Goal: Task Accomplishment & Management: Use online tool/utility

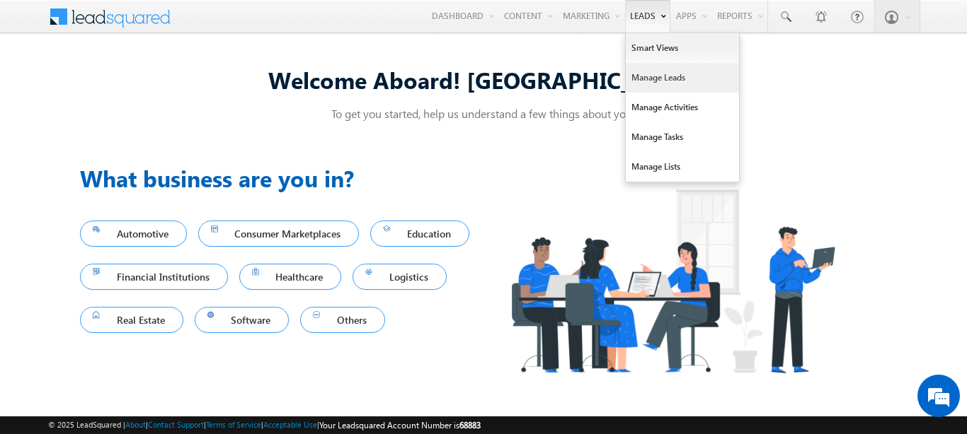
click at [666, 85] on link "Manage Leads" at bounding box center [681, 78] width 113 height 30
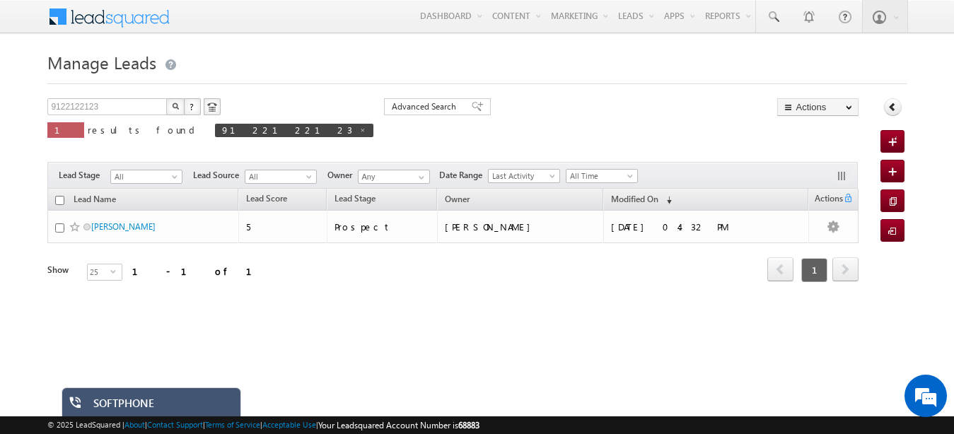
click at [111, 406] on div "SOFTPHONE" at bounding box center [161, 407] width 137 height 20
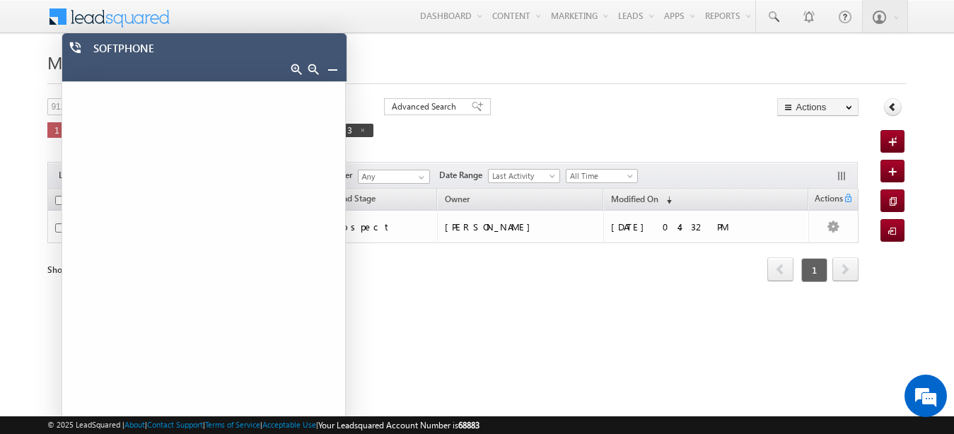
click at [333, 74] on link at bounding box center [332, 69] width 11 height 11
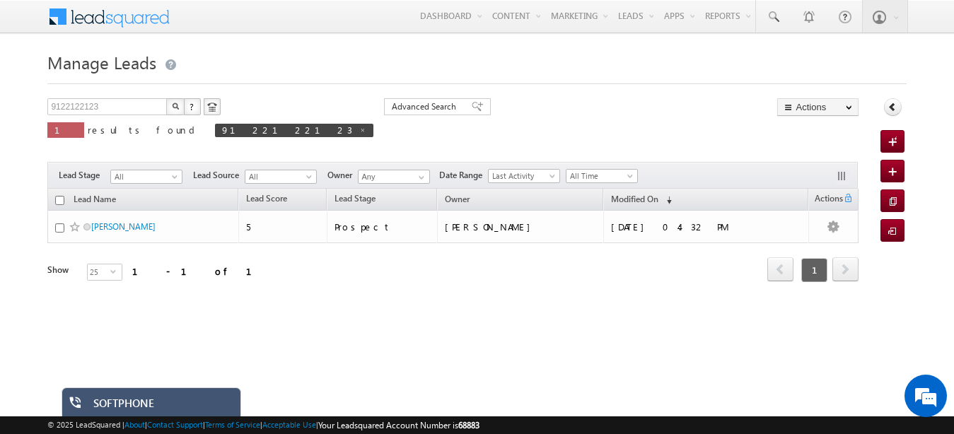
click at [156, 401] on div "SOFTPHONE" at bounding box center [161, 407] width 137 height 20
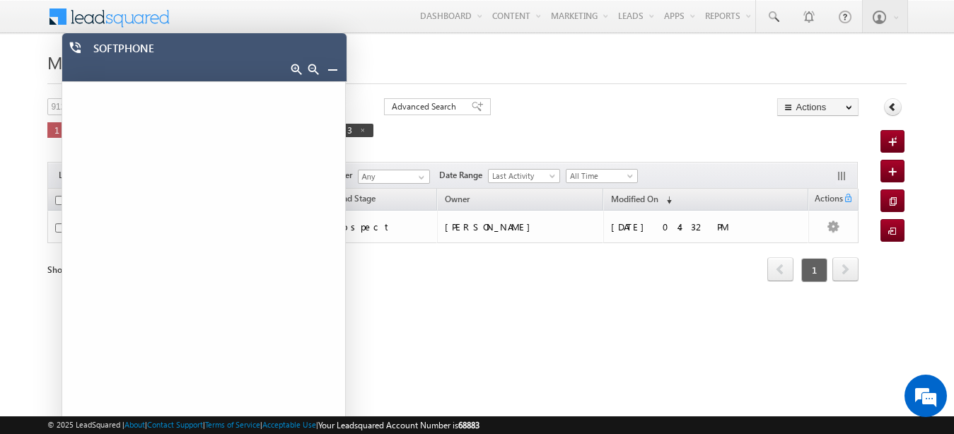
click at [331, 74] on link at bounding box center [332, 69] width 11 height 11
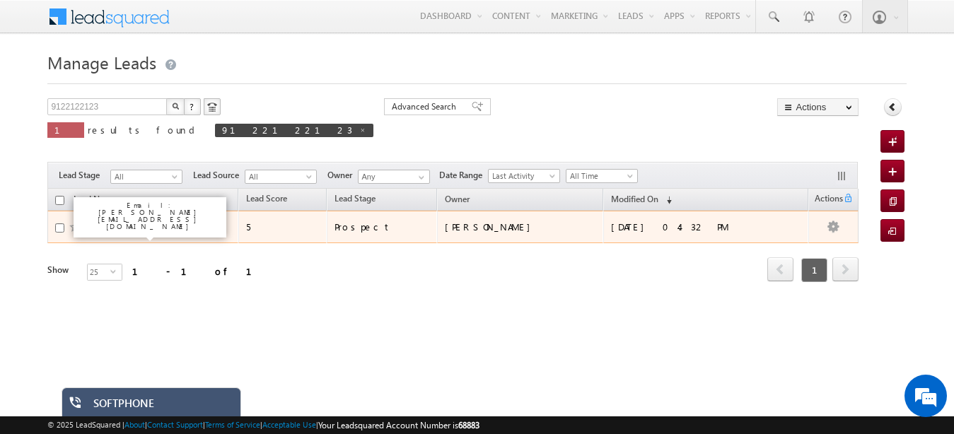
click at [109, 228] on link "[PERSON_NAME]" at bounding box center [123, 226] width 64 height 11
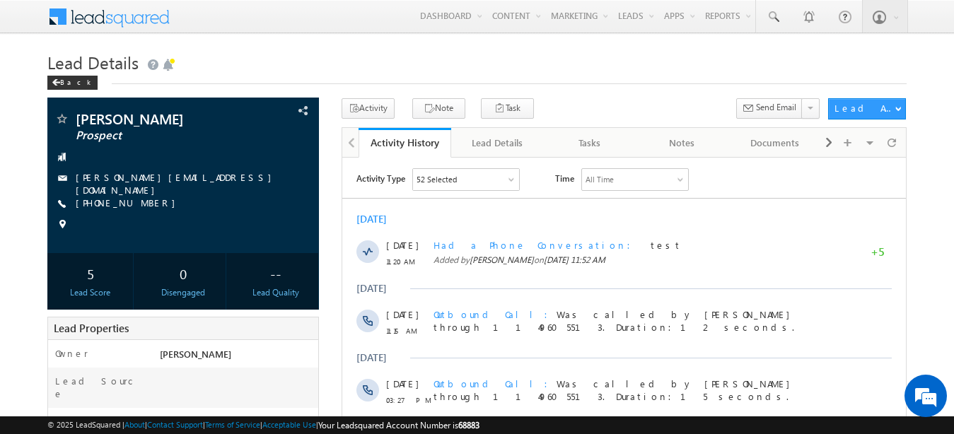
click at [134, 199] on link "[PHONE_NUMBER]" at bounding box center [129, 203] width 107 height 12
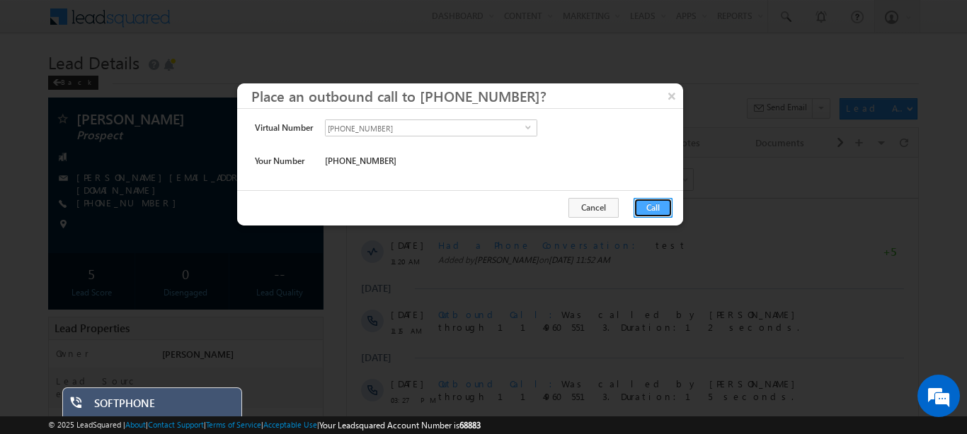
drag, startPoint x: 666, startPoint y: 208, endPoint x: 328, endPoint y: 47, distance: 373.8
click at [666, 208] on button "Call" at bounding box center [652, 208] width 39 height 20
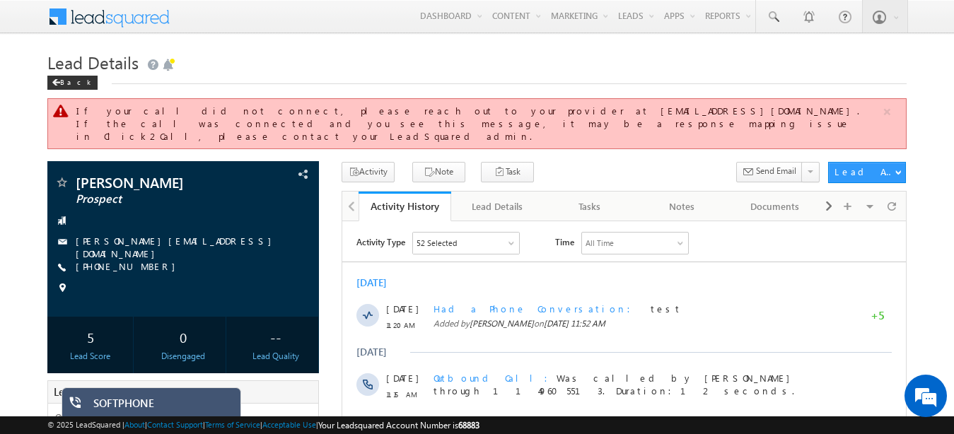
click at [118, 398] on div "SOFTPHONE" at bounding box center [161, 407] width 137 height 20
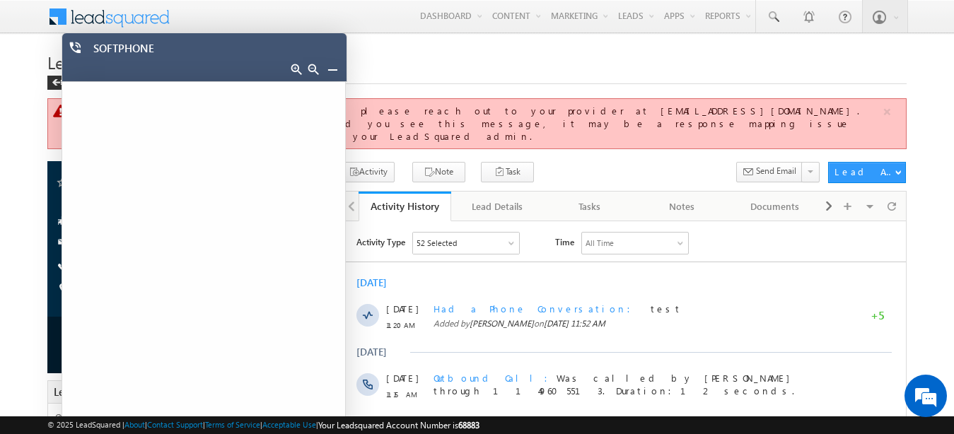
click at [334, 69] on link at bounding box center [332, 69] width 11 height 11
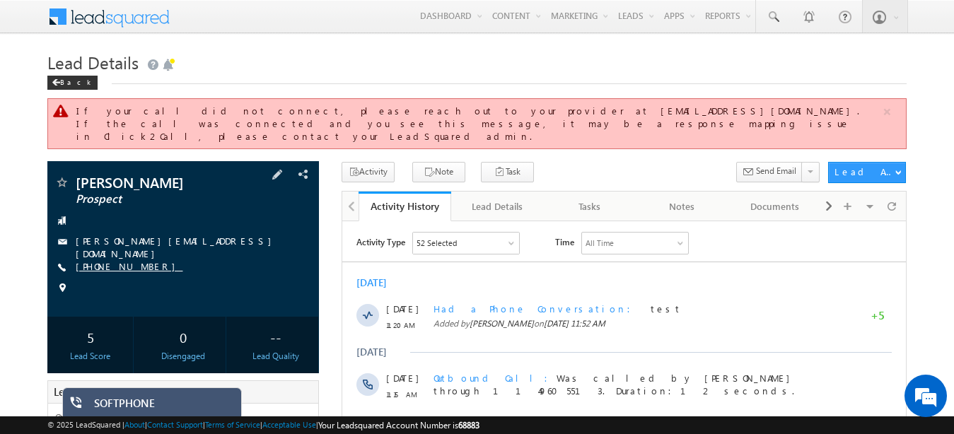
click at [122, 260] on link "[PHONE_NUMBER]" at bounding box center [129, 266] width 107 height 12
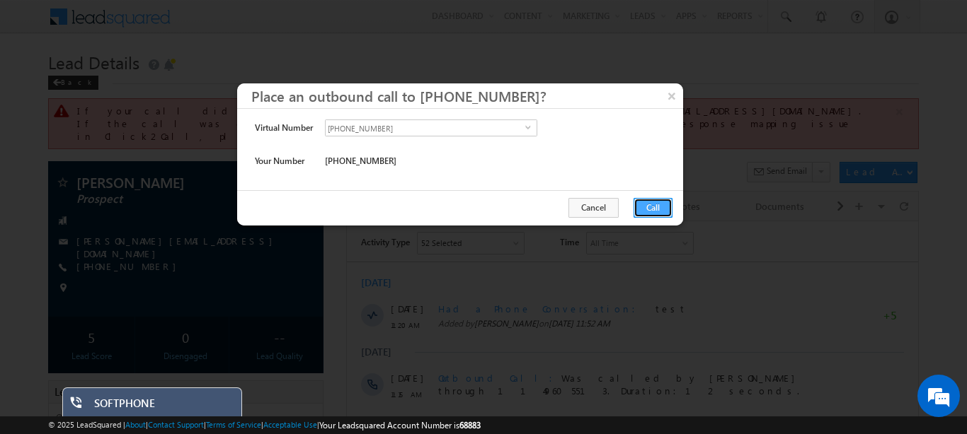
click at [651, 209] on button "Call" at bounding box center [652, 208] width 39 height 20
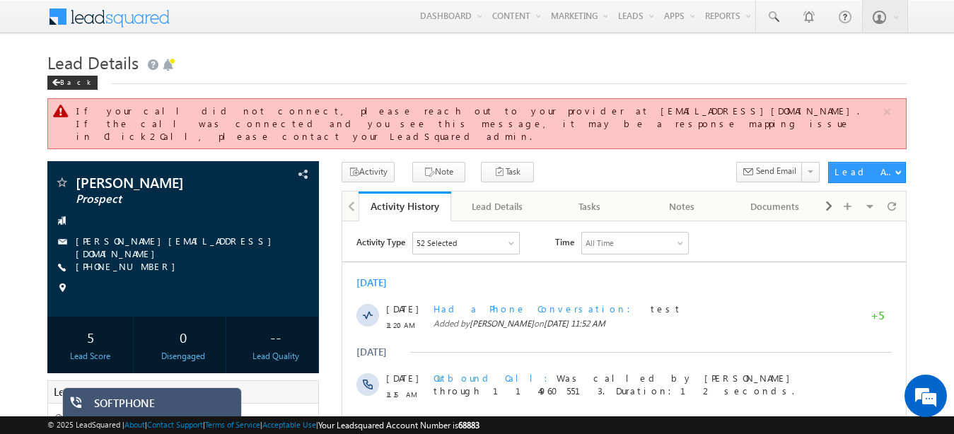
click at [890, 174] on div "Activity Note Task" at bounding box center [624, 175] width 565 height 26
click at [106, 260] on link "[PHONE_NUMBER]" at bounding box center [129, 266] width 107 height 12
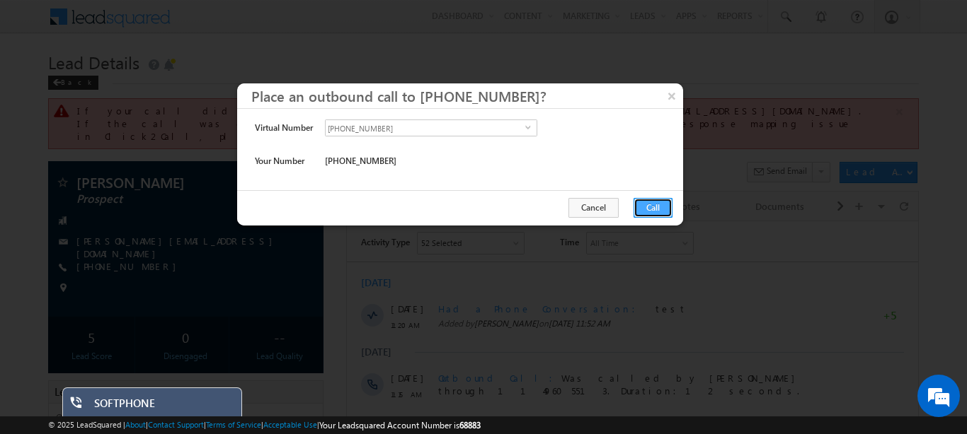
click at [652, 211] on button "Call" at bounding box center [652, 208] width 39 height 20
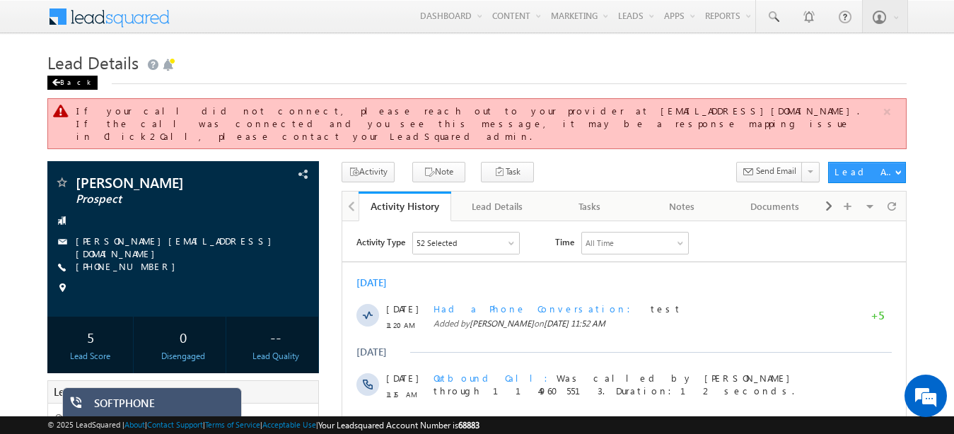
click at [64, 78] on div "Back" at bounding box center [72, 83] width 50 height 14
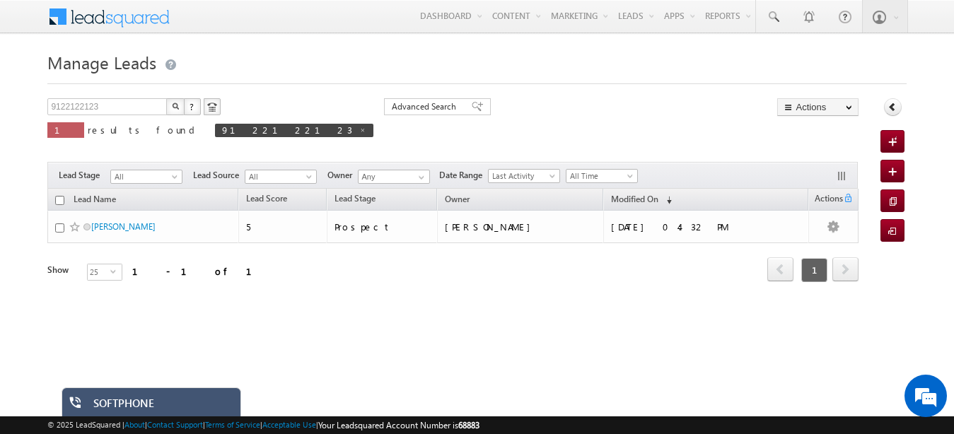
click at [116, 409] on div "SOFTPHONE" at bounding box center [161, 407] width 137 height 20
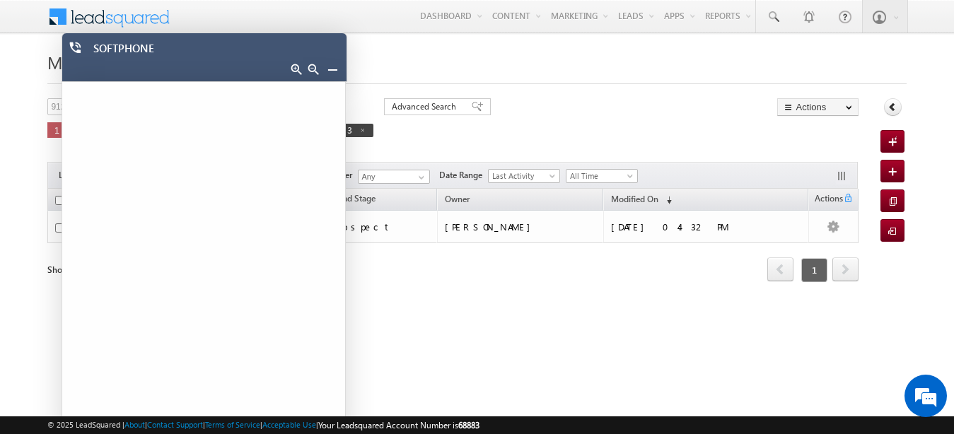
drag, startPoint x: 332, startPoint y: 73, endPoint x: 321, endPoint y: 73, distance: 10.6
click at [330, 73] on link at bounding box center [332, 69] width 11 height 11
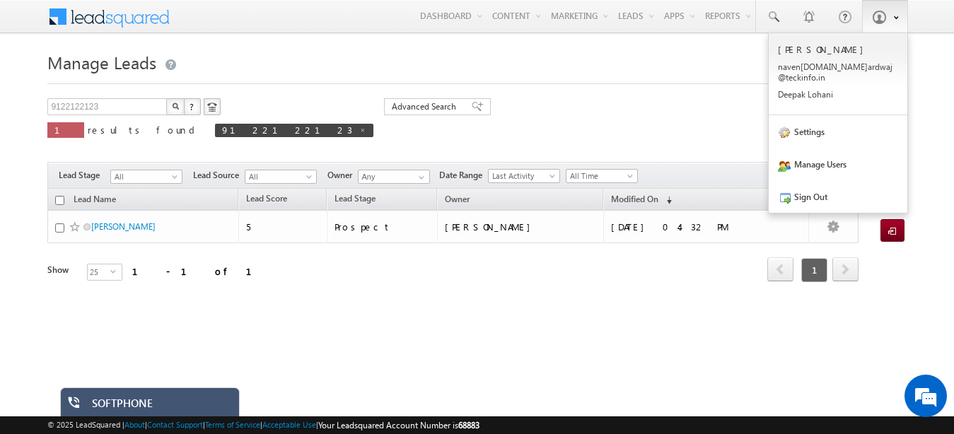
click at [889, 17] on span at bounding box center [894, 17] width 10 height 12
click at [798, 187] on link "Sign Out" at bounding box center [838, 196] width 139 height 33
